Goal: Task Accomplishment & Management: Complete application form

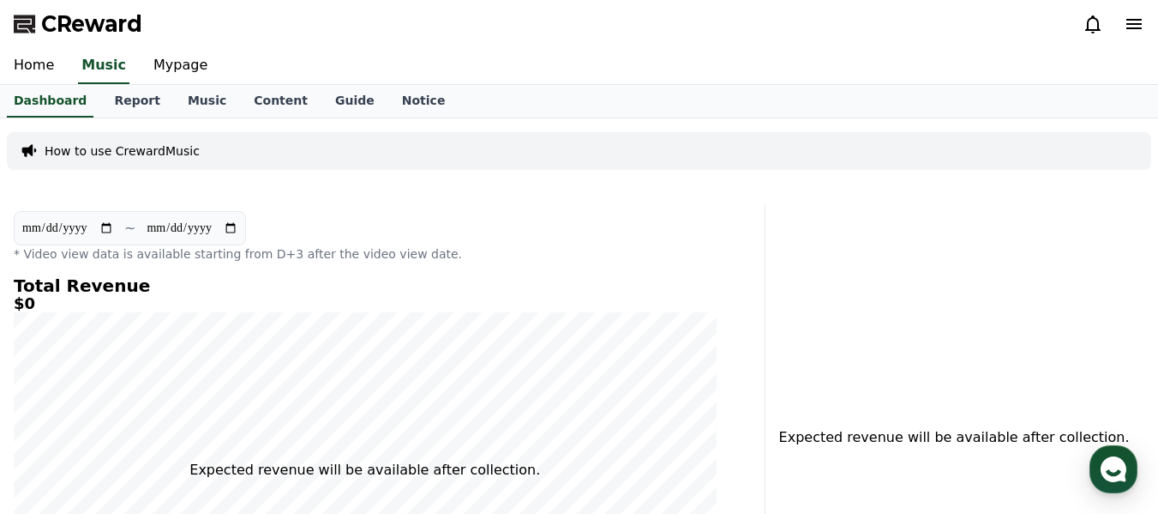
click at [199, 190] on div "**********" at bounding box center [579, 456] width 1158 height 677
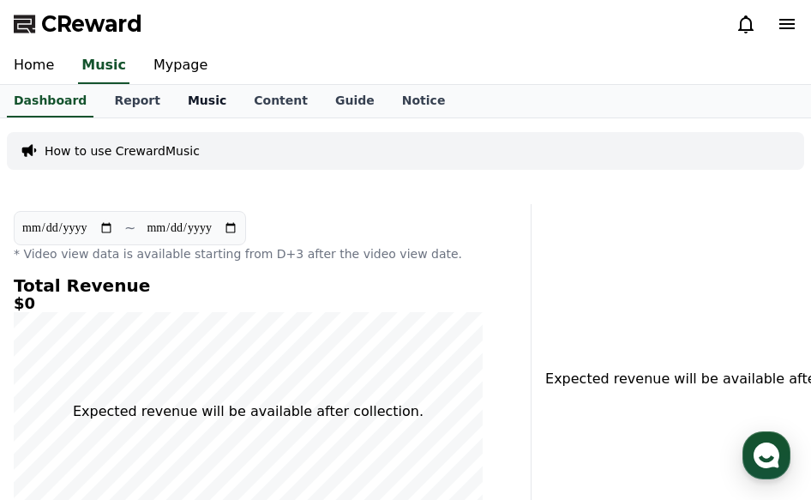
click at [195, 96] on link "Music" at bounding box center [207, 101] width 66 height 33
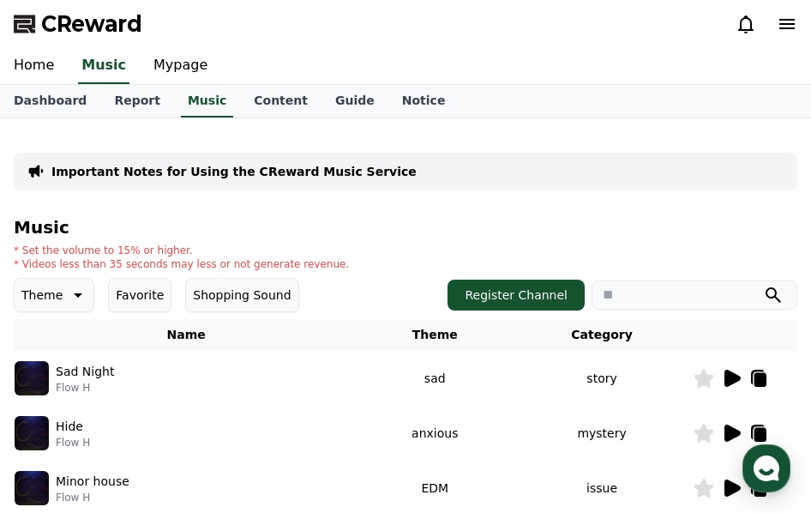
click at [725, 378] on icon at bounding box center [732, 378] width 16 height 17
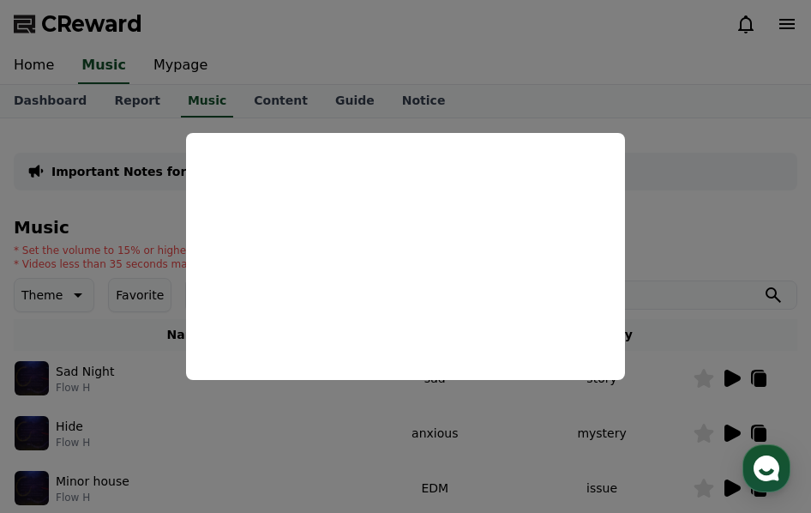
click at [694, 257] on button "close modal" at bounding box center [405, 256] width 811 height 513
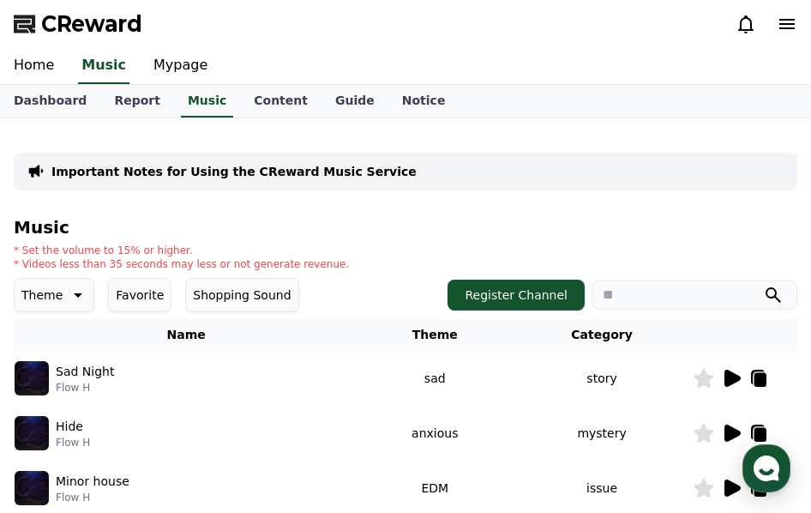
click at [69, 286] on icon at bounding box center [76, 295] width 21 height 21
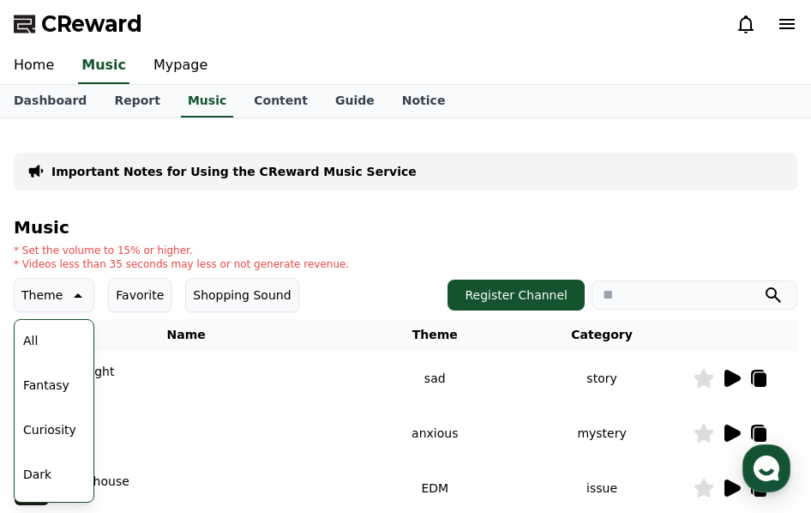
click at [58, 388] on button "Fantasy" at bounding box center [46, 385] width 60 height 38
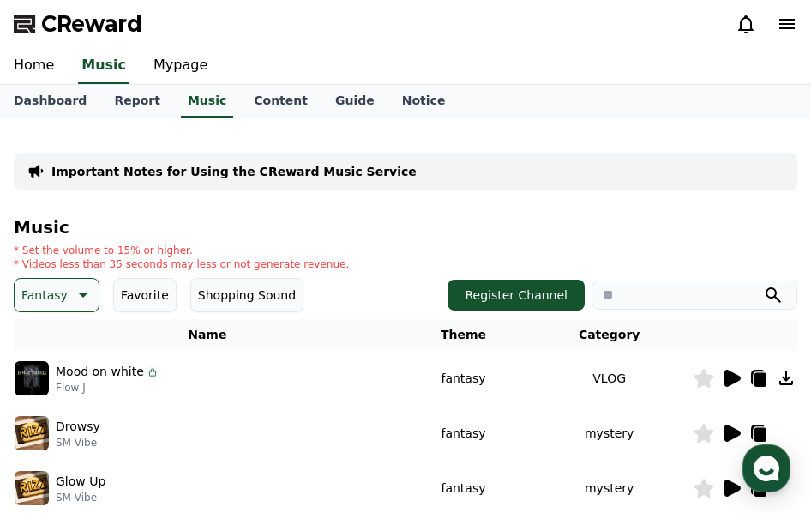
click at [728, 381] on icon at bounding box center [732, 378] width 16 height 17
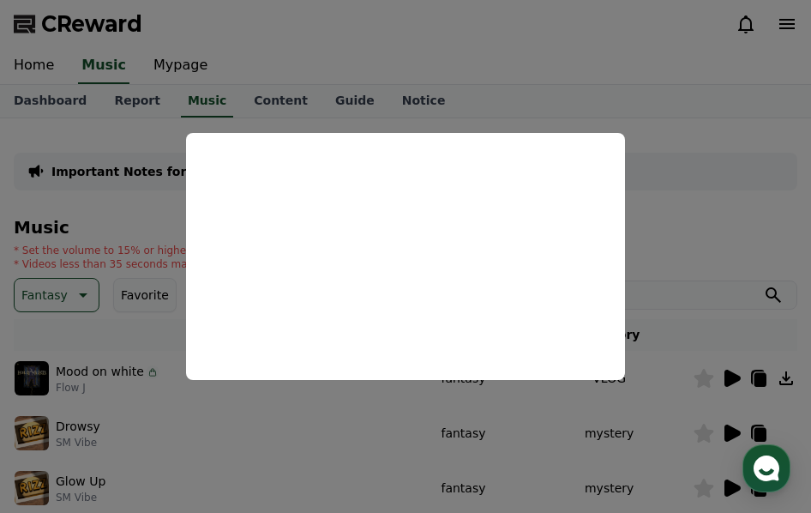
click at [802, 219] on button "close modal" at bounding box center [405, 256] width 811 height 513
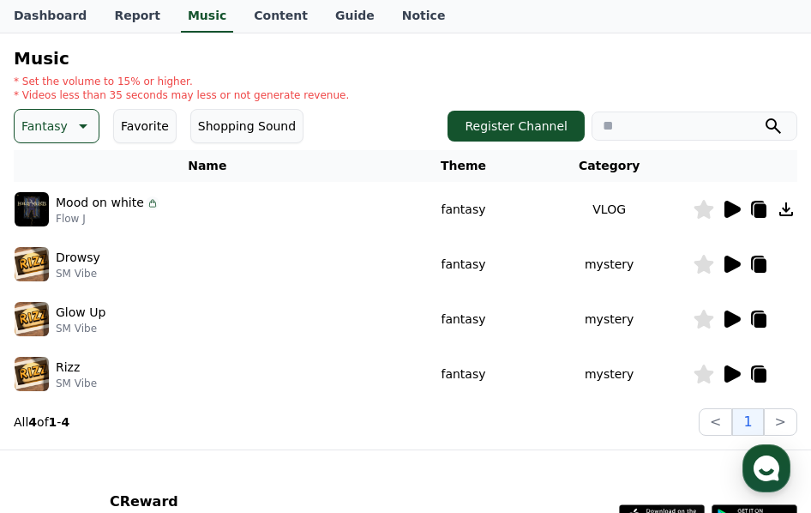
scroll to position [171, 0]
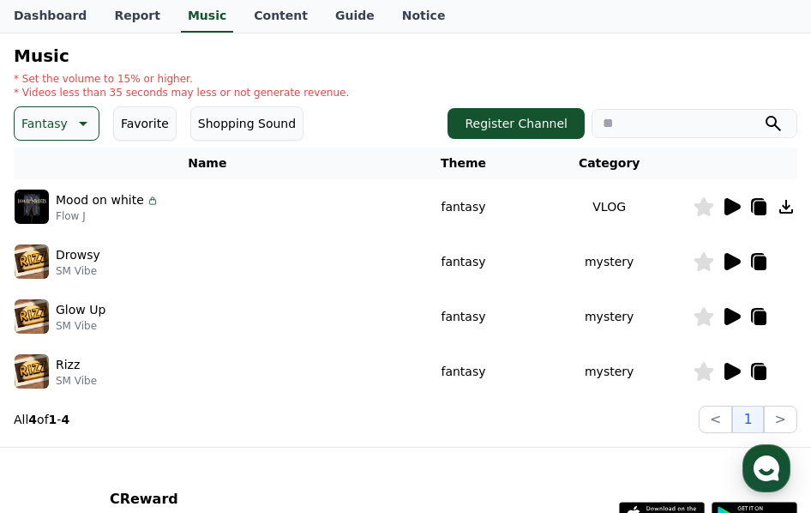
click at [733, 317] on icon at bounding box center [732, 316] width 16 height 17
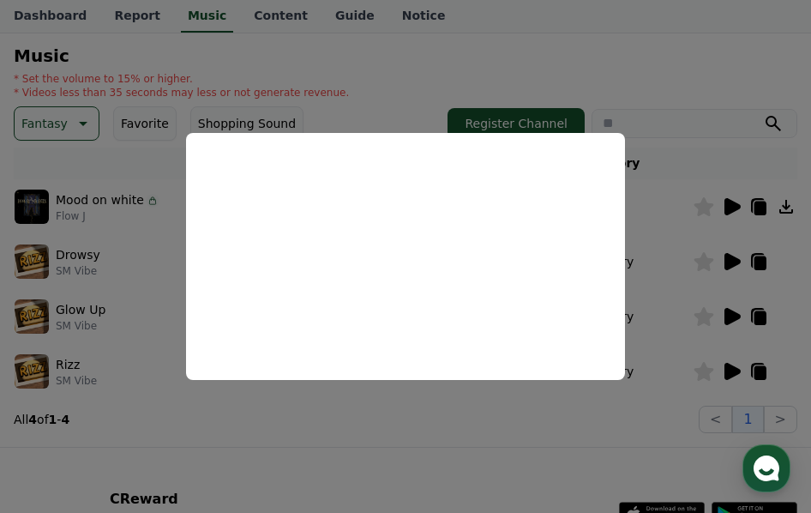
click at [690, 273] on button "close modal" at bounding box center [405, 256] width 811 height 513
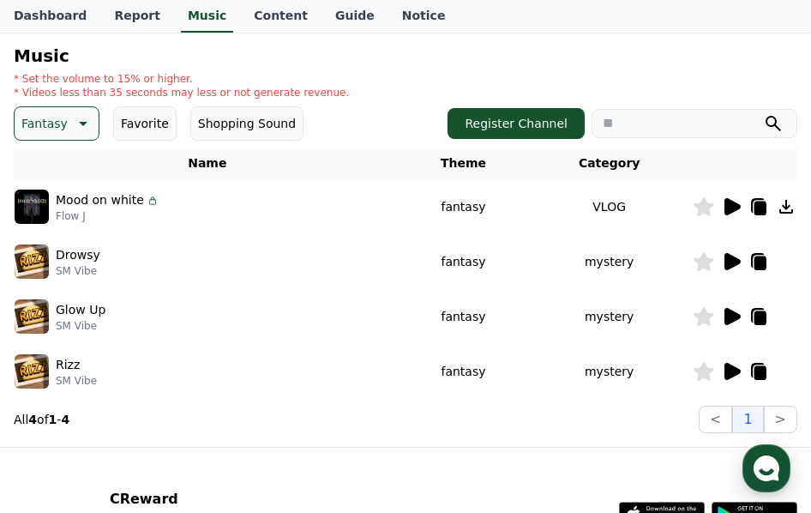
click at [706, 313] on icon at bounding box center [704, 316] width 20 height 19
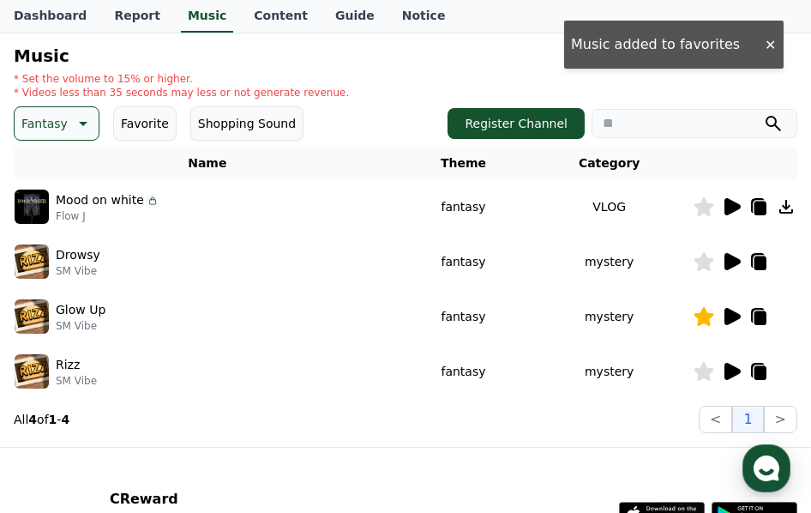
click at [726, 261] on icon at bounding box center [732, 261] width 16 height 17
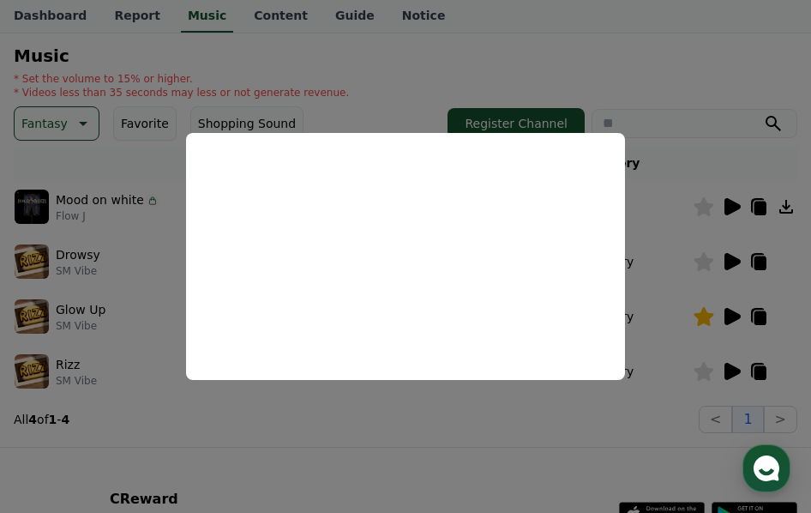
click at [684, 255] on button "close modal" at bounding box center [405, 256] width 811 height 513
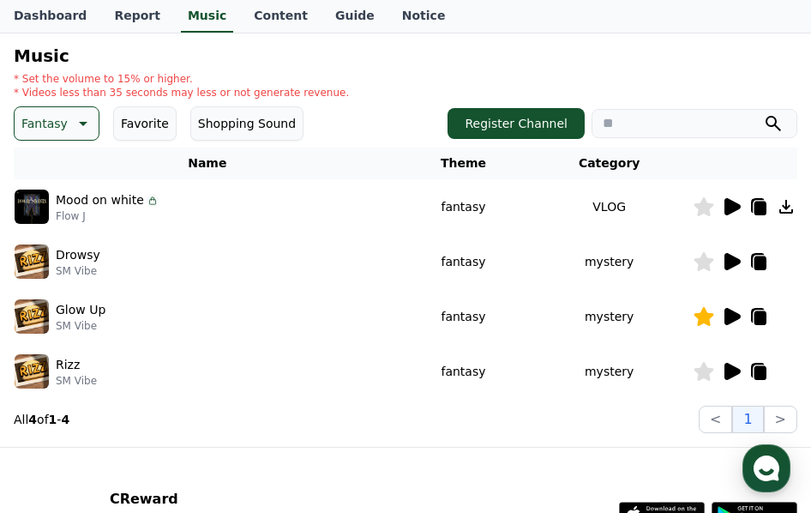
click at [706, 367] on icon at bounding box center [704, 371] width 20 height 19
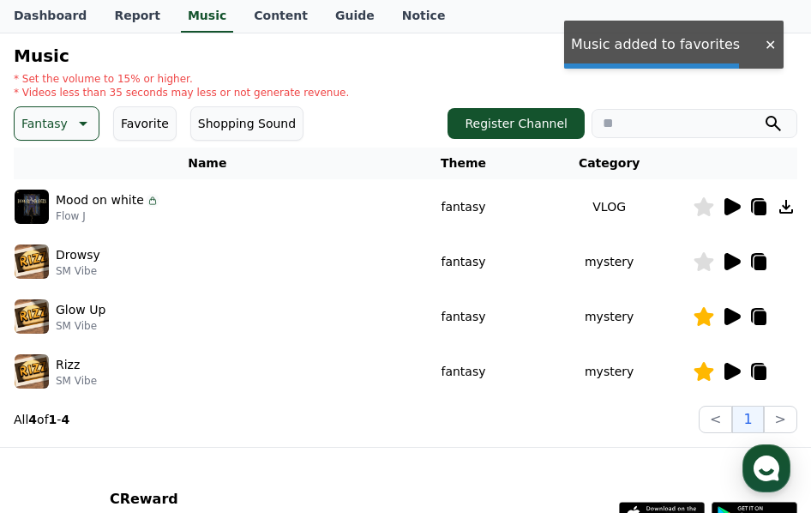
click at [706, 367] on icon at bounding box center [704, 371] width 20 height 19
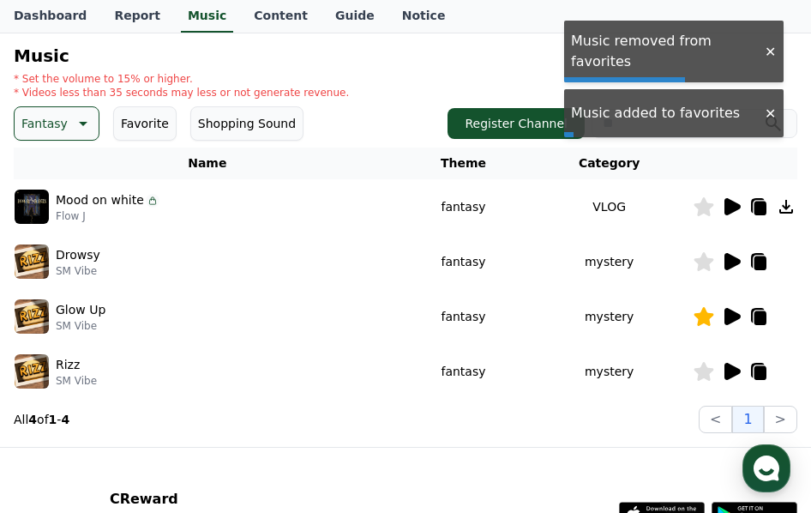
click at [704, 263] on icon at bounding box center [704, 261] width 20 height 19
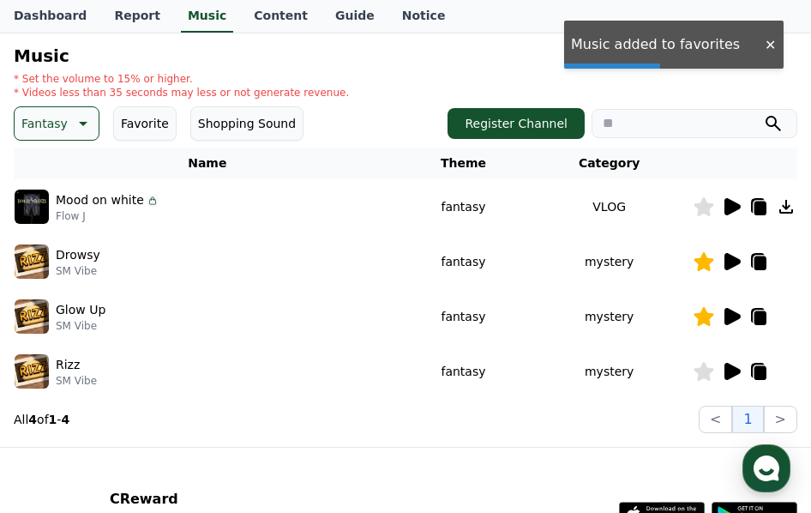
click at [725, 374] on icon at bounding box center [732, 371] width 16 height 17
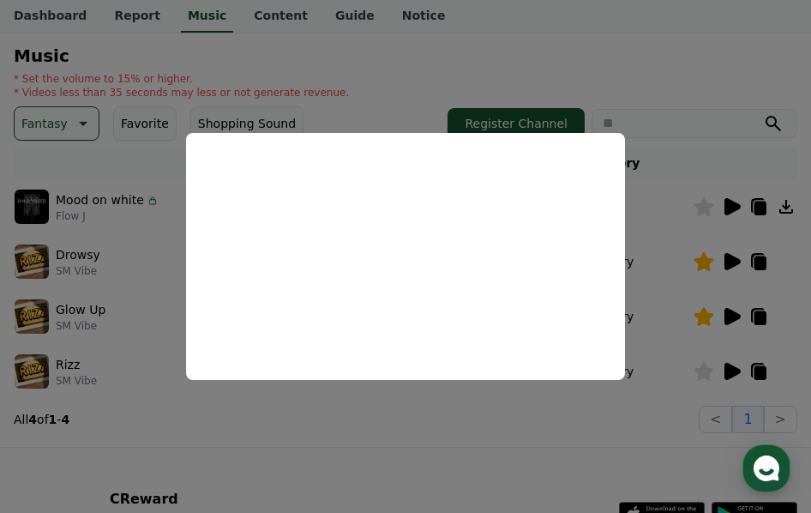
click at [506, 433] on button "close modal" at bounding box center [405, 256] width 811 height 513
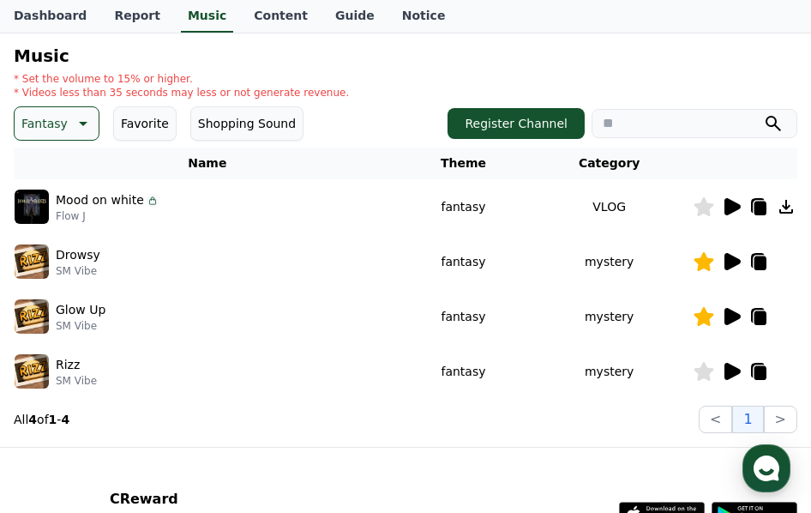
click at [729, 262] on icon at bounding box center [732, 261] width 16 height 17
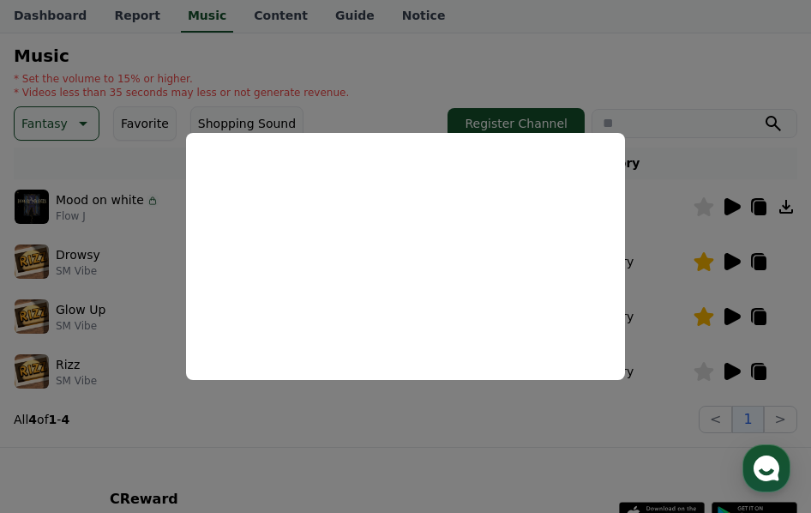
click at [645, 204] on button "close modal" at bounding box center [405, 256] width 811 height 513
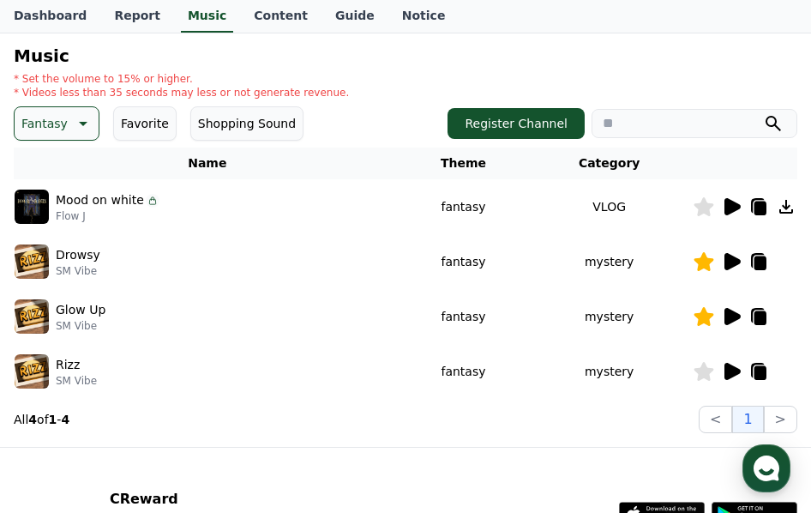
click at [733, 318] on icon at bounding box center [732, 316] width 16 height 17
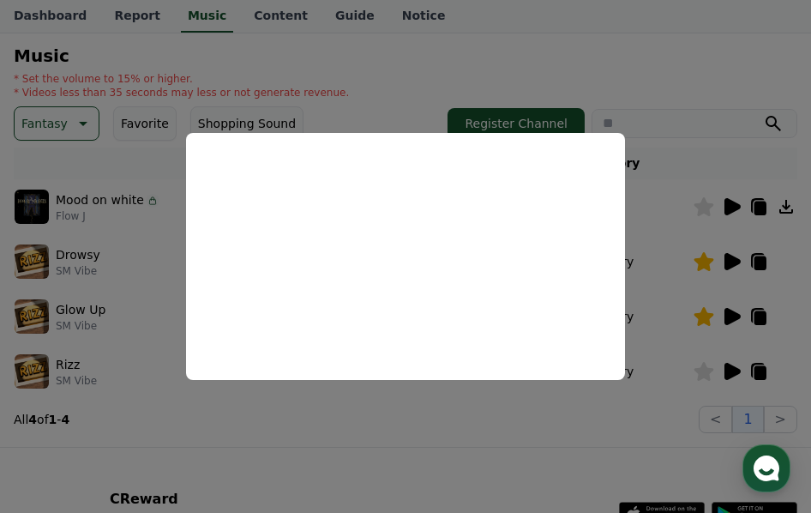
click at [422, 432] on button "close modal" at bounding box center [405, 256] width 811 height 513
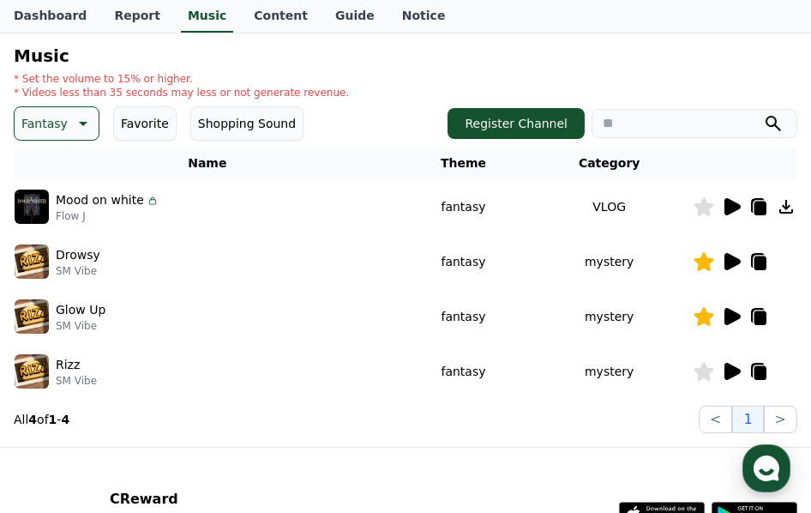
click at [730, 263] on icon at bounding box center [732, 261] width 16 height 17
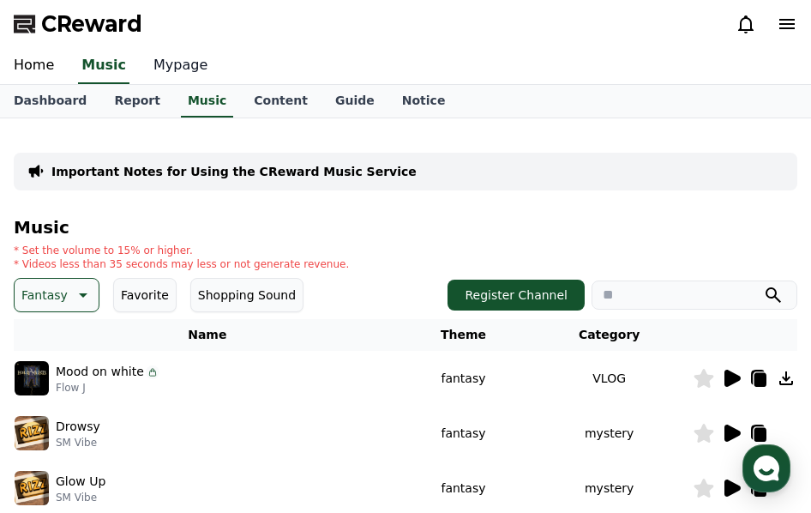
click at [170, 65] on link "Mypage" at bounding box center [180, 66] width 81 height 36
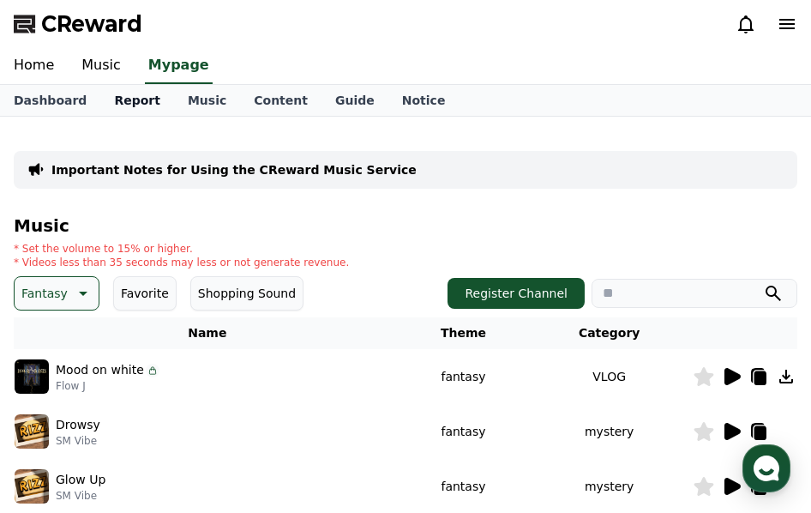
select select "**********"
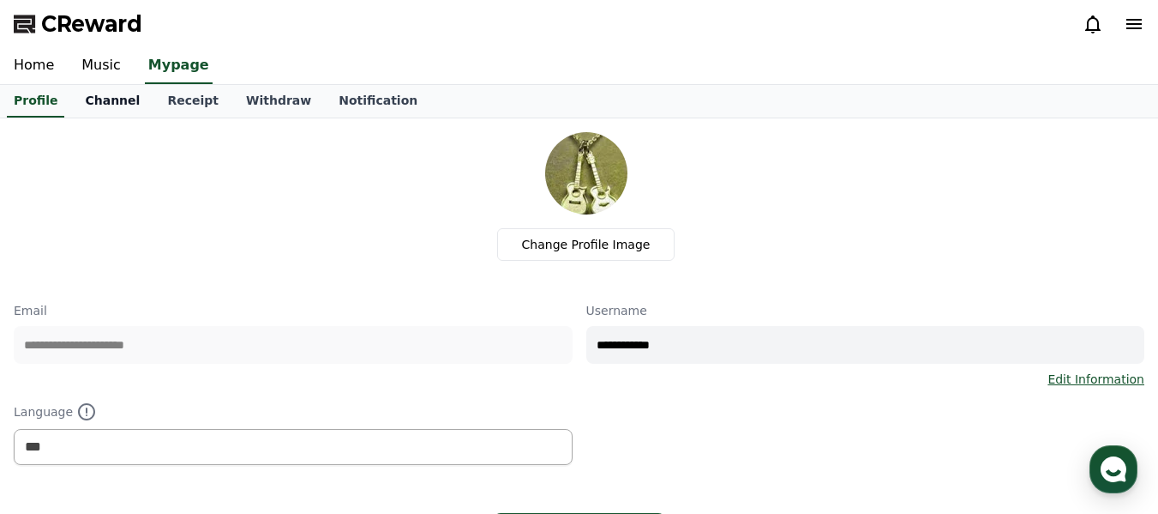
click at [109, 100] on link "Channel" at bounding box center [112, 101] width 82 height 33
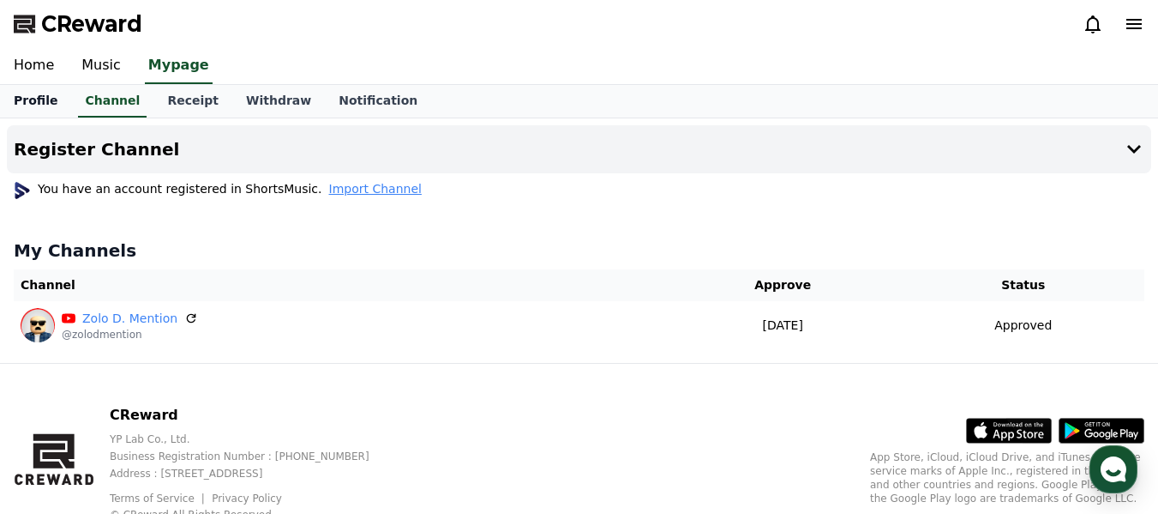
click at [49, 105] on link "Profile" at bounding box center [35, 101] width 71 height 33
select select "**********"
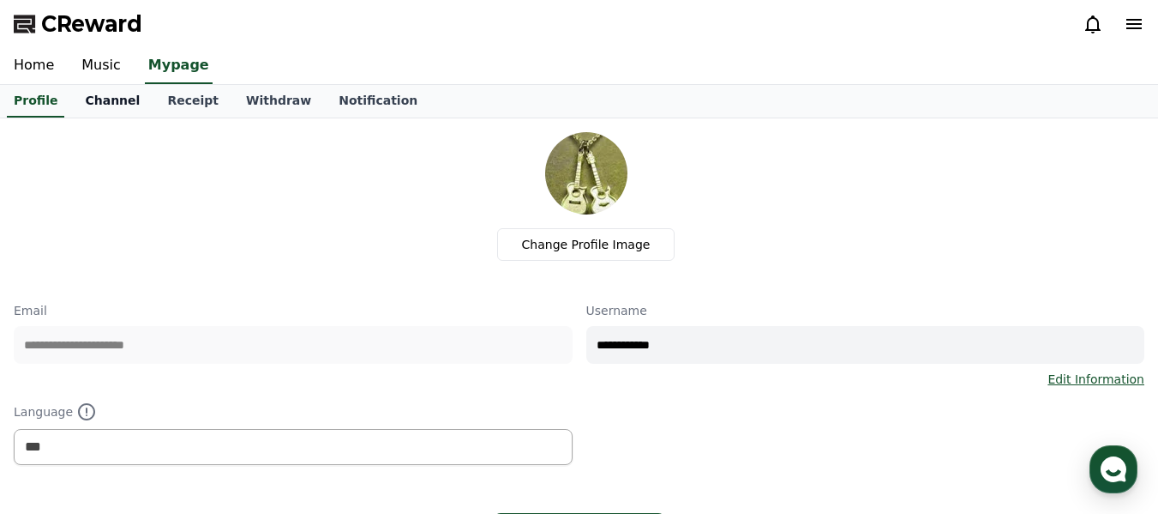
click at [91, 104] on link "Channel" at bounding box center [112, 101] width 82 height 33
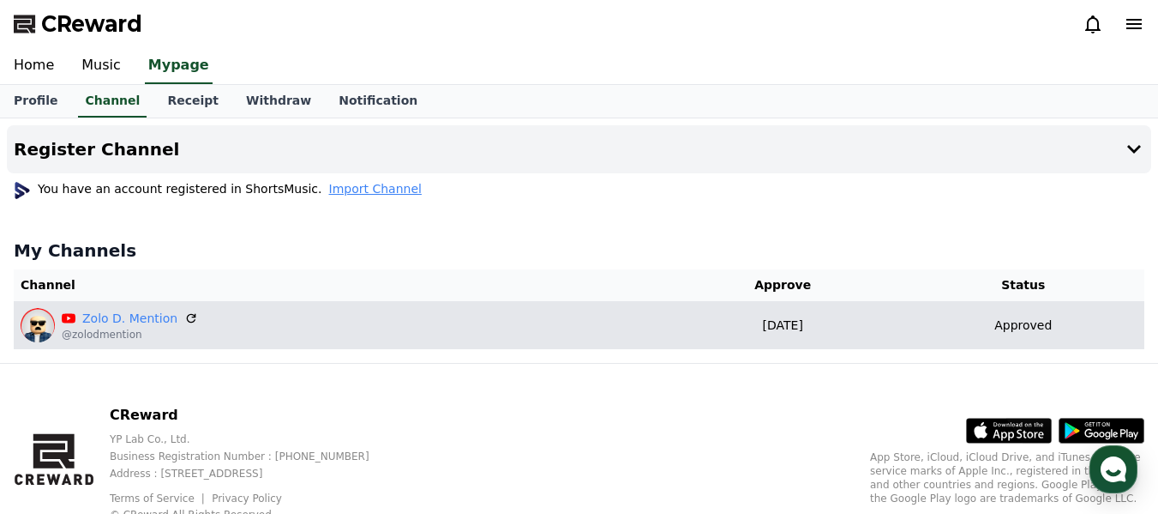
click at [466, 328] on div "Zolo D. Mention @zolodmention" at bounding box center [339, 325] width 636 height 34
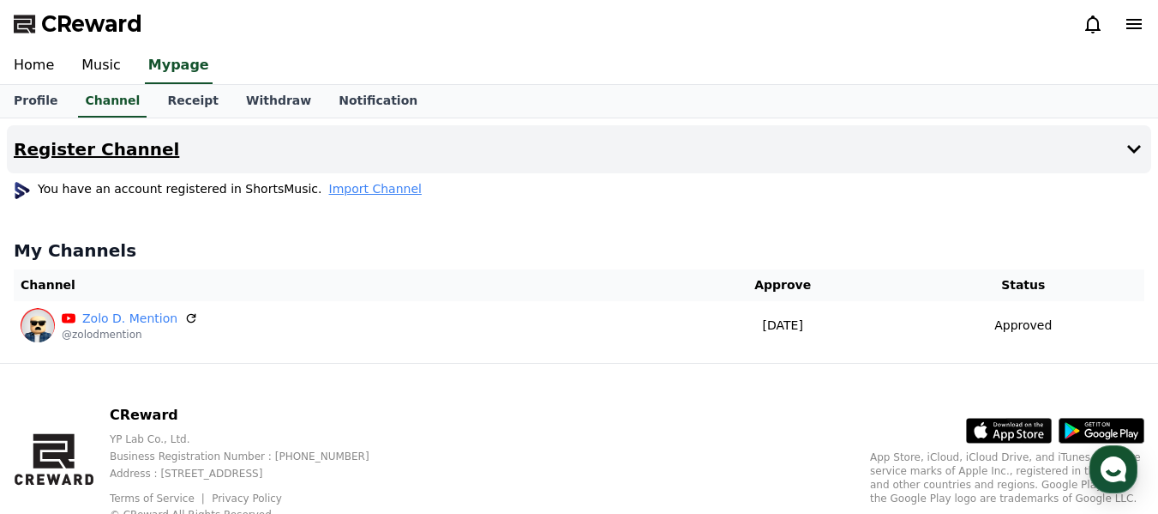
click at [810, 138] on button "Register Channel" at bounding box center [579, 149] width 1145 height 48
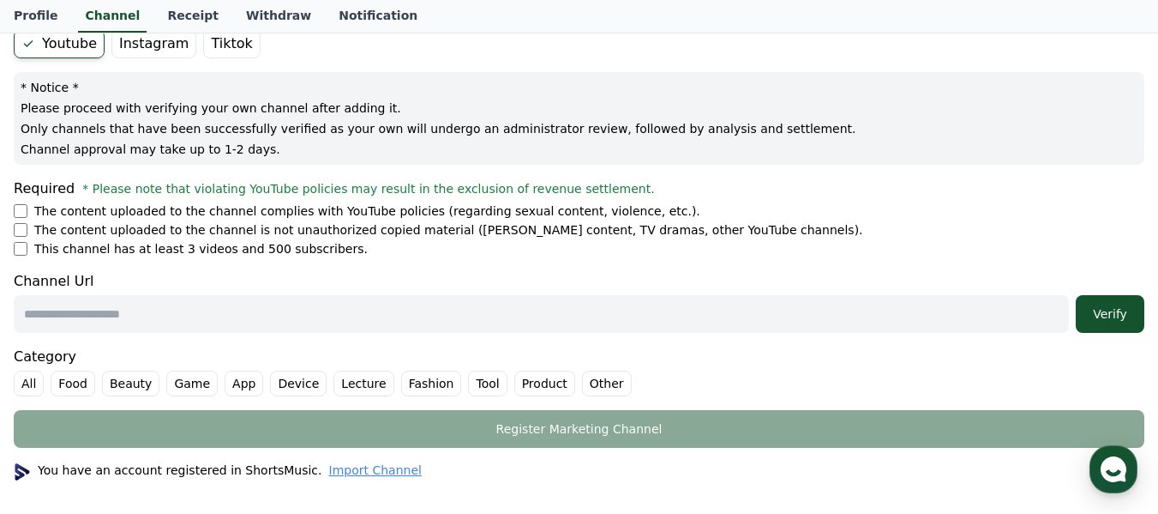
scroll to position [171, 0]
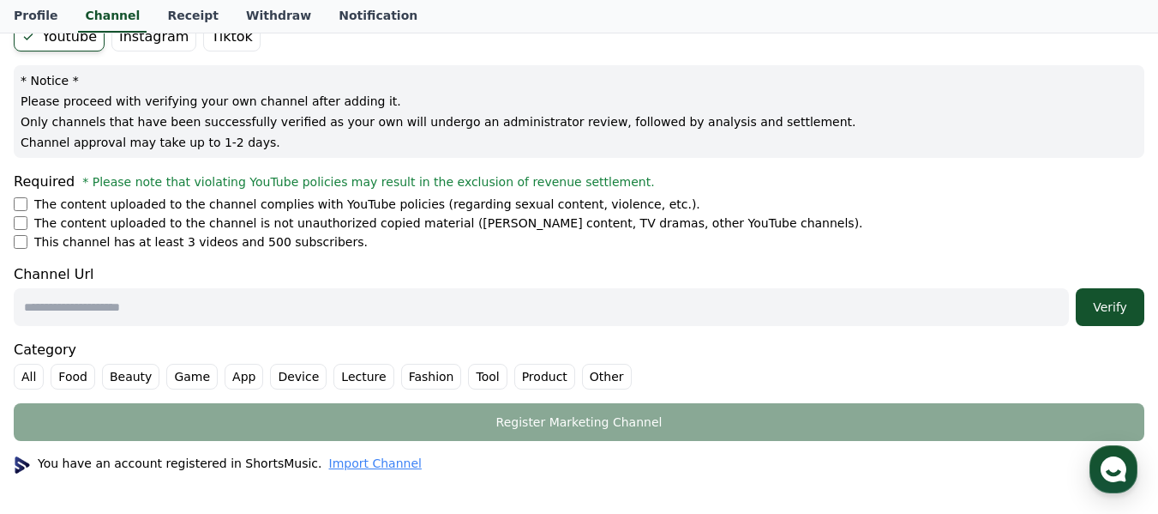
click at [207, 313] on input "text" at bounding box center [541, 307] width 1055 height 38
paste input "**********"
type input "**********"
click at [810, 306] on div "Verify" at bounding box center [1110, 306] width 55 height 17
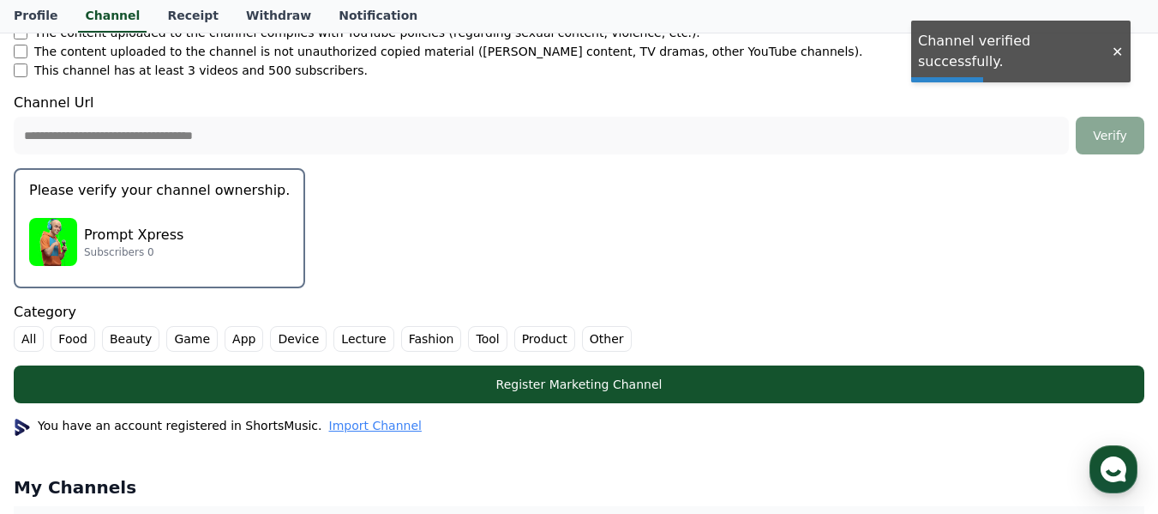
scroll to position [429, 0]
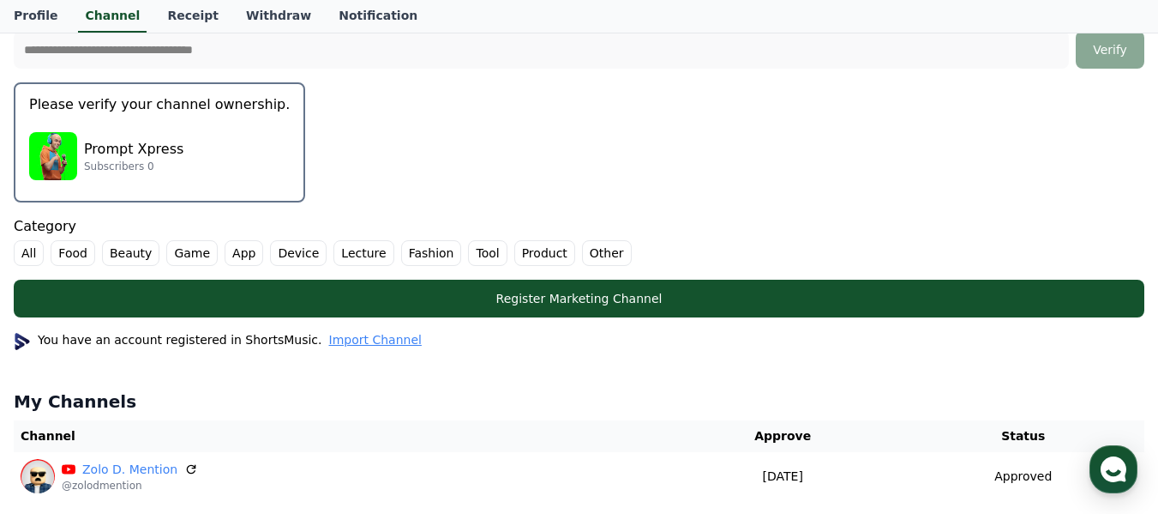
click at [120, 146] on p "Prompt Xpress" at bounding box center [133, 149] width 99 height 21
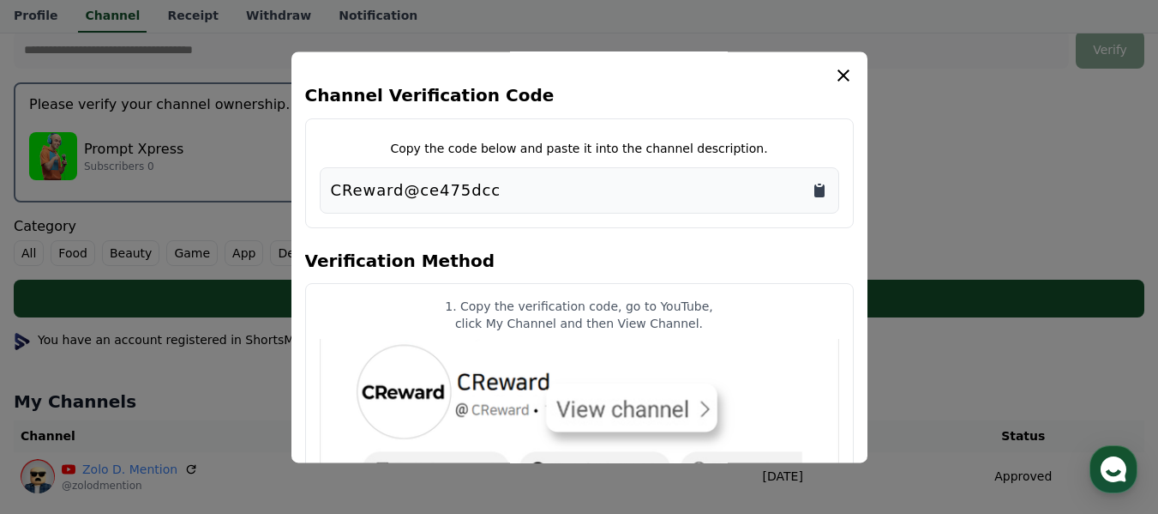
click at [810, 182] on icon "Copy to clipboard" at bounding box center [819, 190] width 17 height 17
click at [810, 79] on icon "modal" at bounding box center [843, 75] width 21 height 21
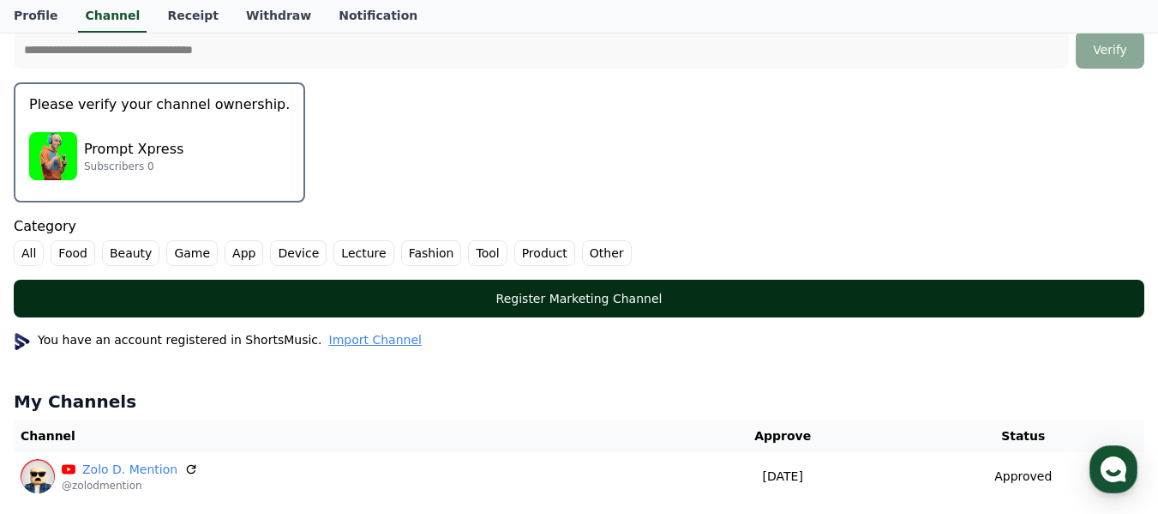
click at [761, 294] on div "Register Marketing Channel" at bounding box center [579, 298] width 1062 height 17
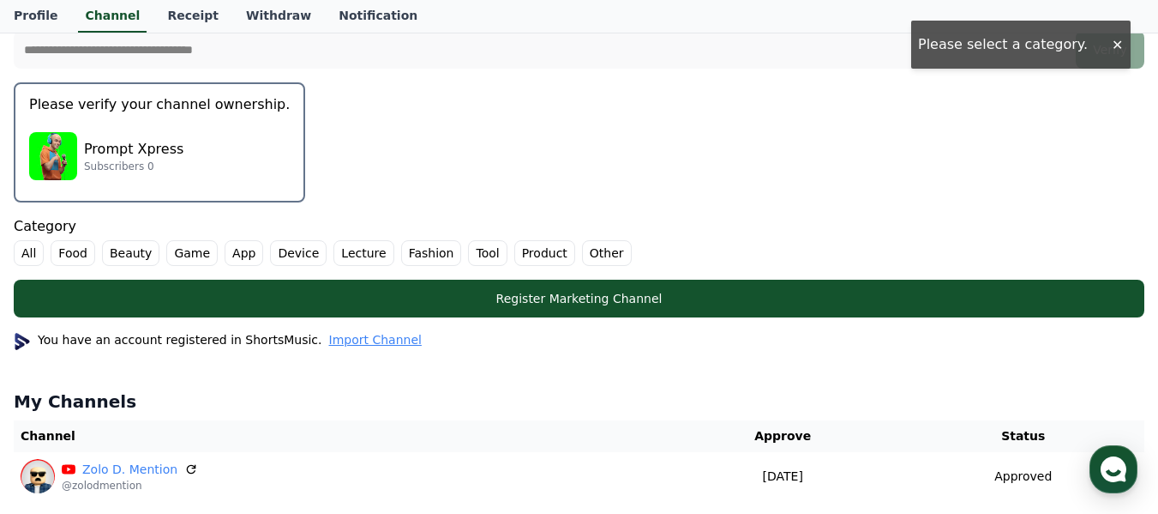
click at [178, 256] on label "Game" at bounding box center [191, 253] width 51 height 26
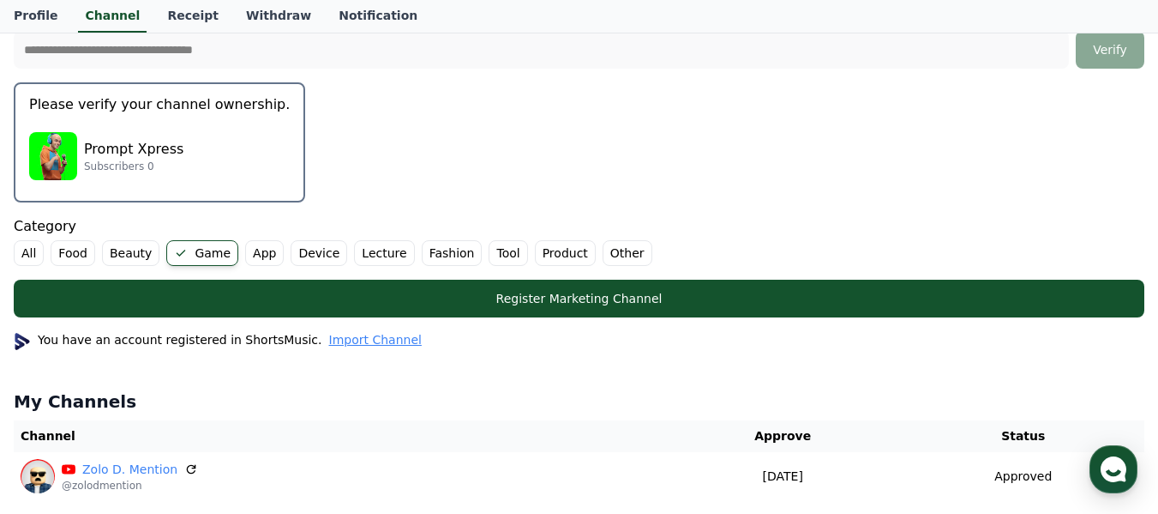
click at [245, 252] on label "App" at bounding box center [264, 253] width 39 height 26
click at [623, 262] on label "Other" at bounding box center [648, 253] width 50 height 26
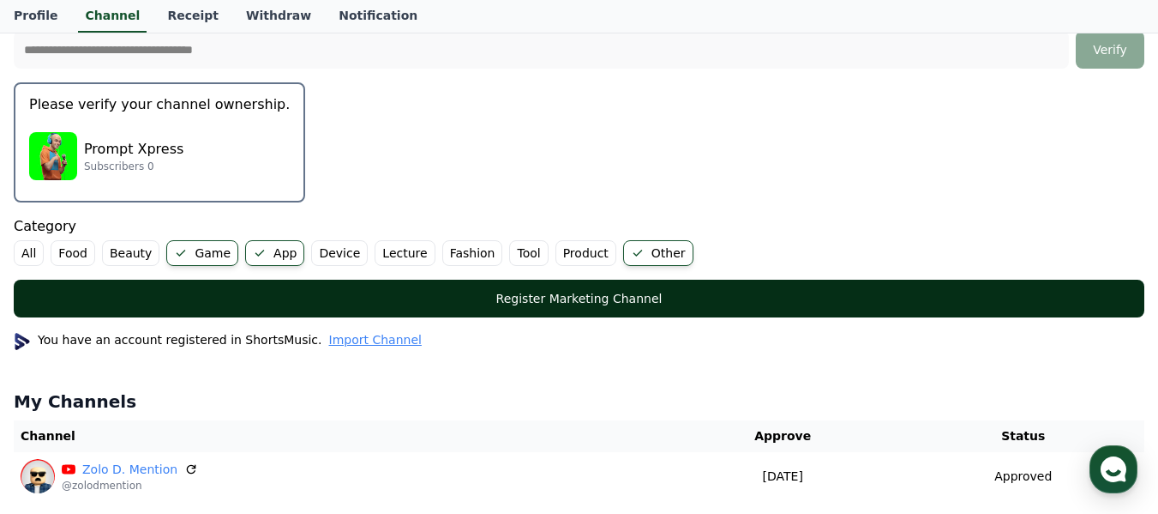
click at [354, 297] on div "Register Marketing Channel" at bounding box center [579, 298] width 1062 height 17
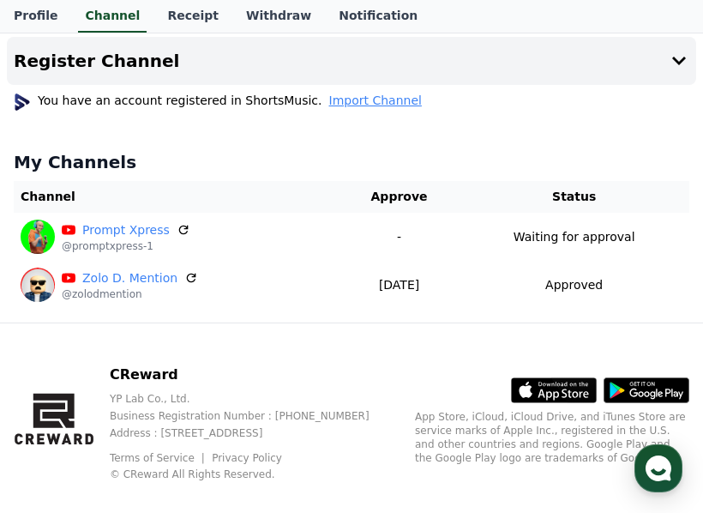
click at [303, 164] on h4 "My Channels" at bounding box center [352, 162] width 676 height 24
